Goal: Communication & Community: Connect with others

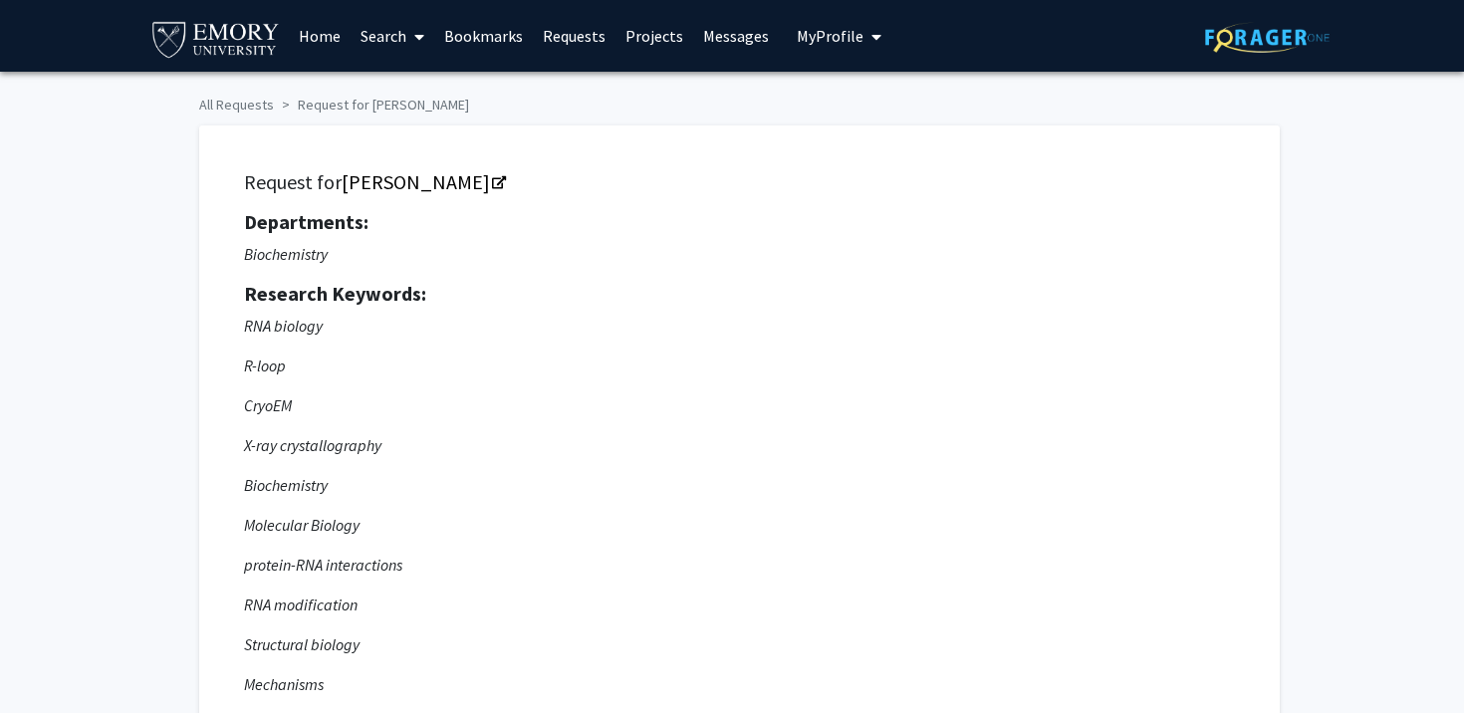
click at [1236, 50] on img at bounding box center [1267, 37] width 125 height 31
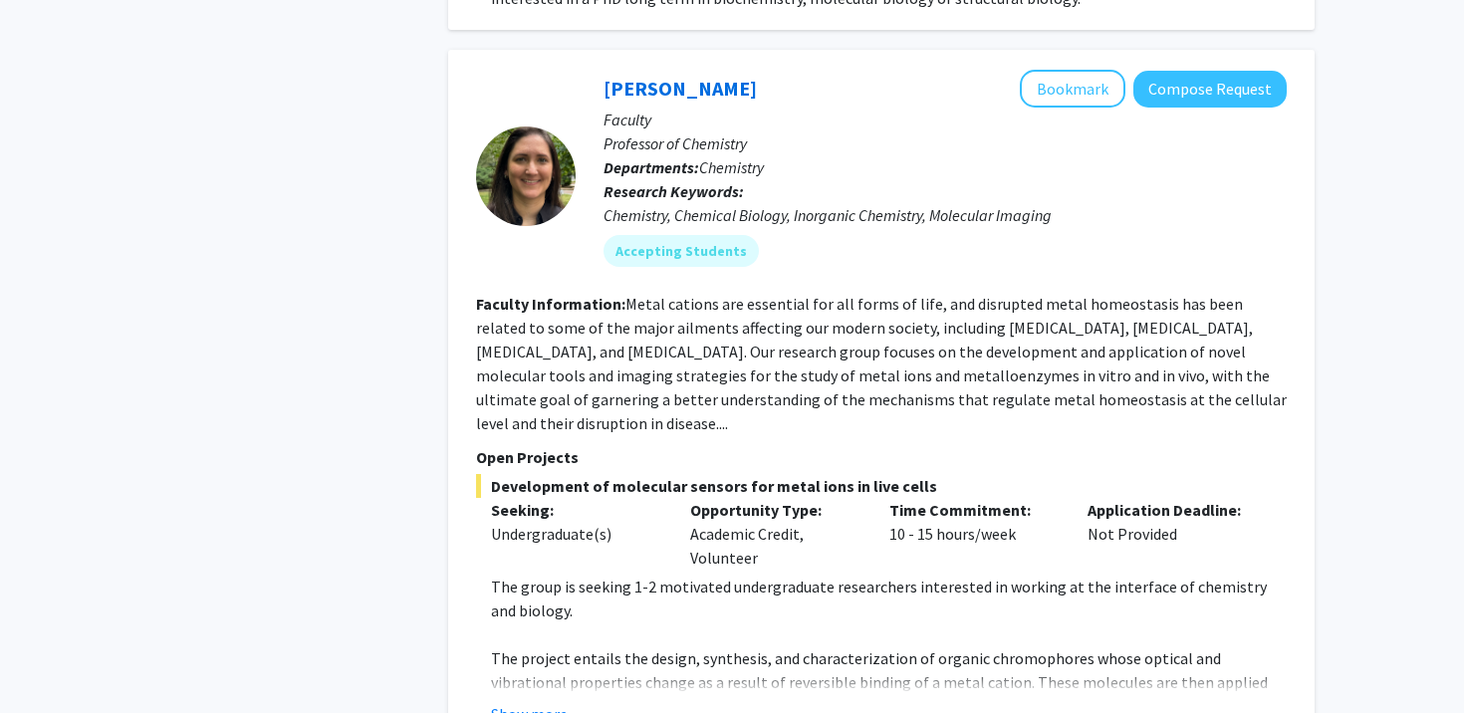
scroll to position [3062, 0]
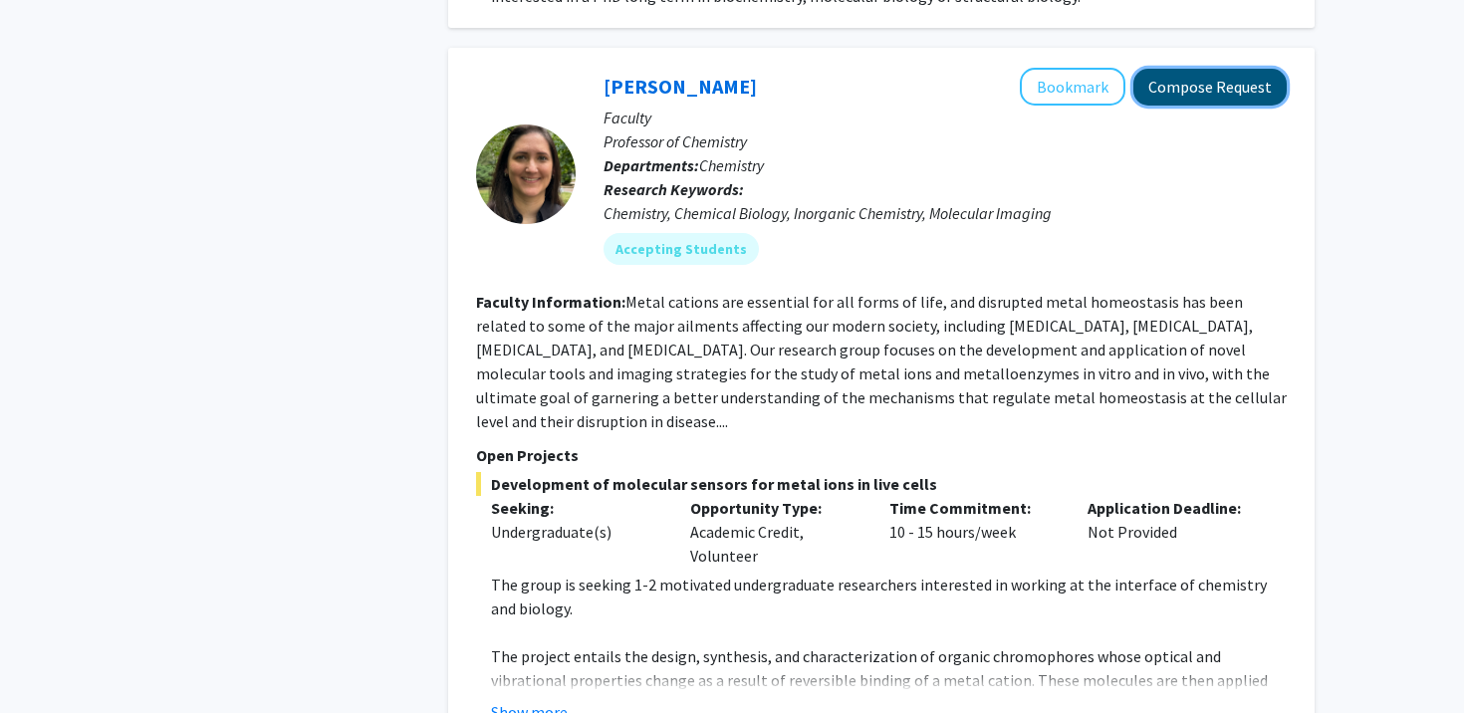
click at [1178, 69] on button "Compose Request" at bounding box center [1210, 87] width 153 height 37
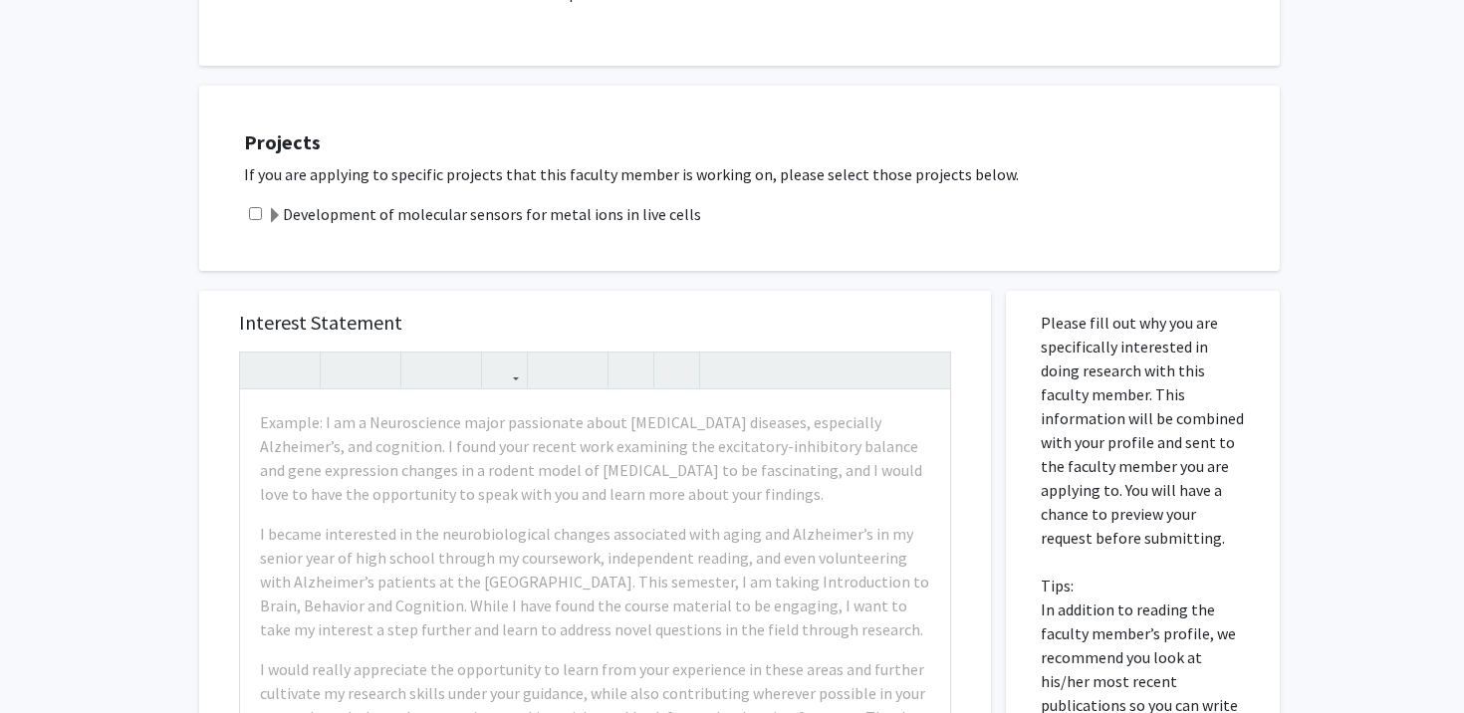
scroll to position [517, 0]
click at [250, 209] on input "checkbox" at bounding box center [255, 212] width 13 height 13
checkbox input "true"
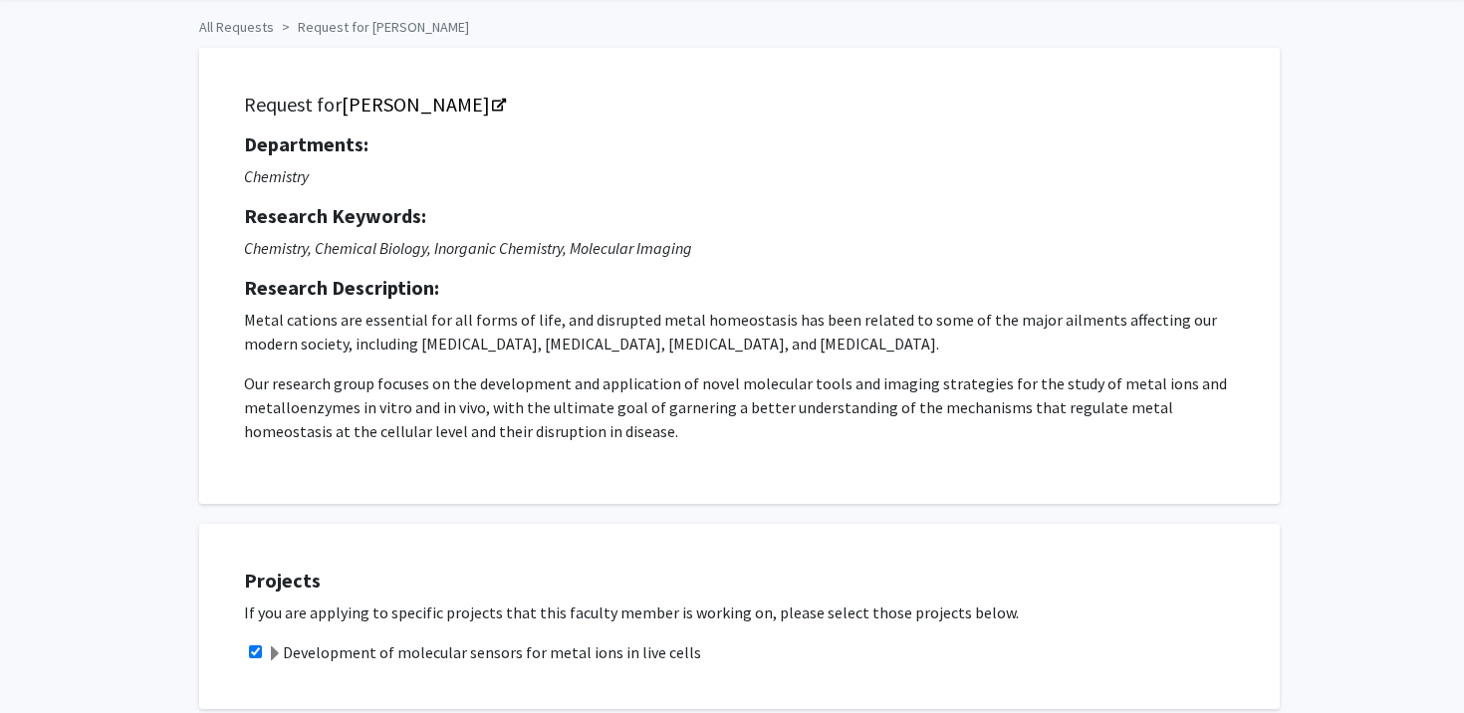
scroll to position [0, 0]
